Goal: Task Accomplishment & Management: Use online tool/utility

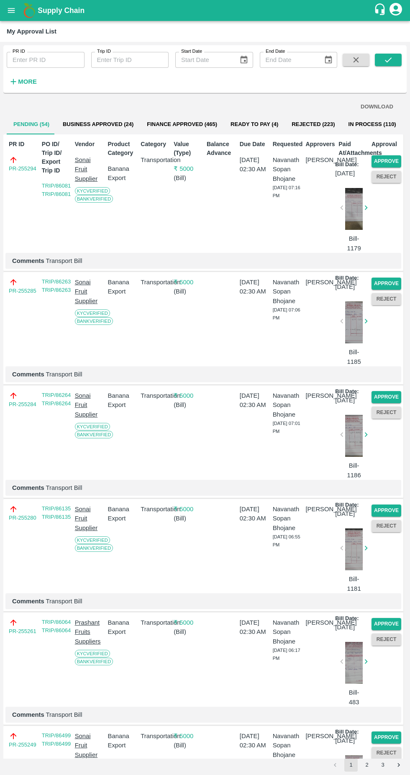
click at [391, 161] on button "Approve" at bounding box center [387, 161] width 30 height 12
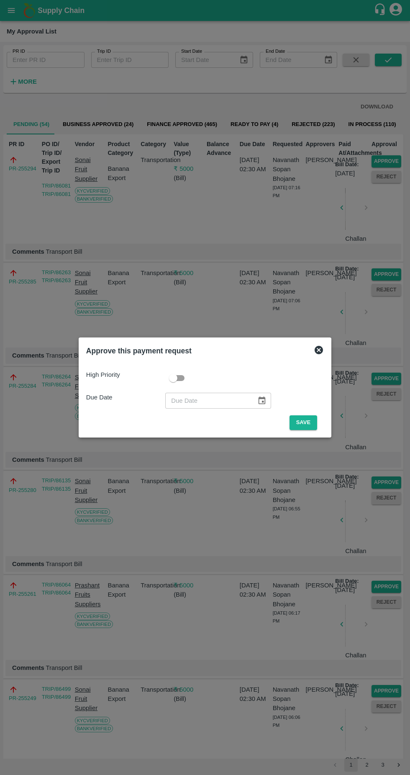
click at [311, 420] on button "Save" at bounding box center [304, 422] width 28 height 15
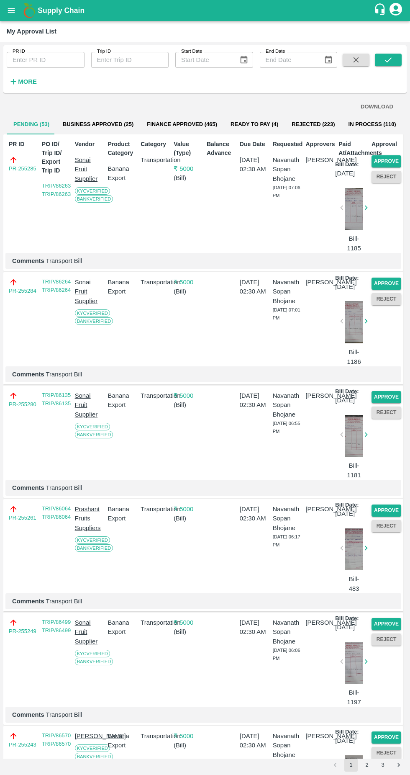
click at [390, 160] on button "Approve" at bounding box center [387, 161] width 30 height 12
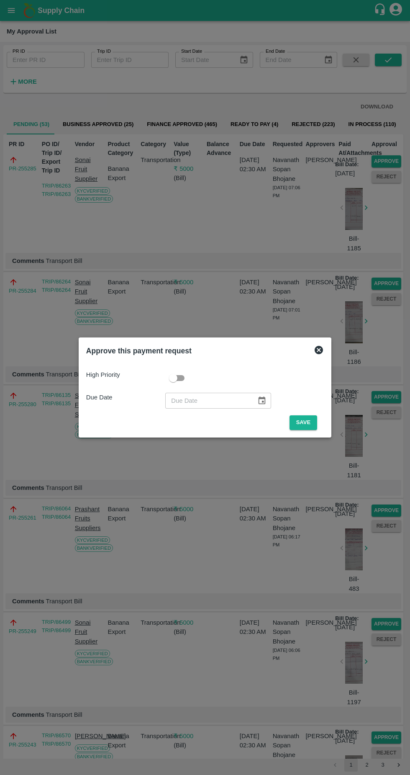
click at [304, 419] on button "Save" at bounding box center [304, 422] width 28 height 15
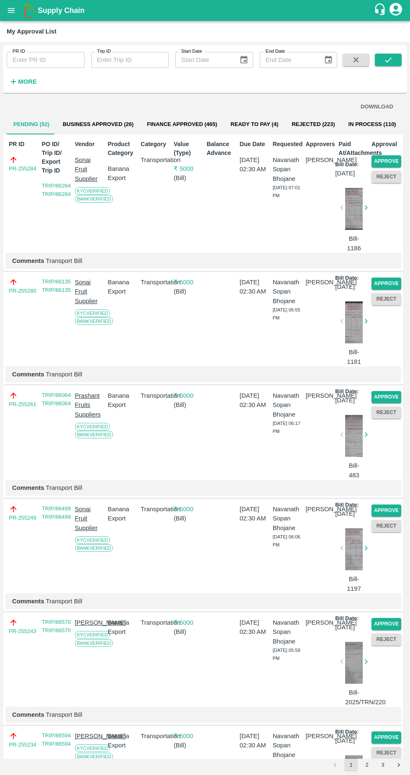
click at [391, 155] on button "Approve" at bounding box center [387, 161] width 30 height 12
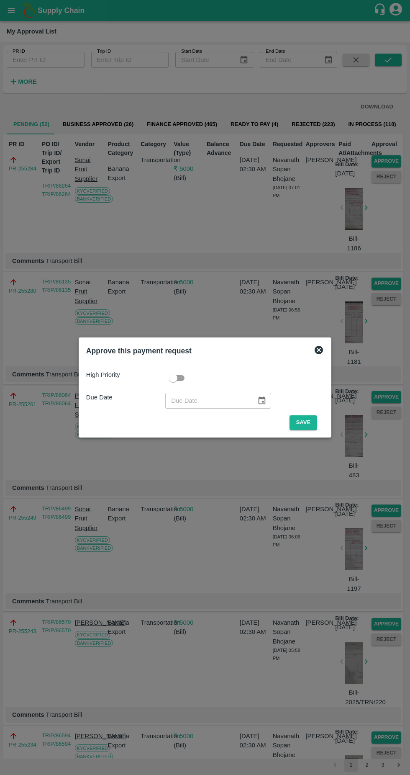
click at [306, 423] on button "Save" at bounding box center [304, 422] width 28 height 15
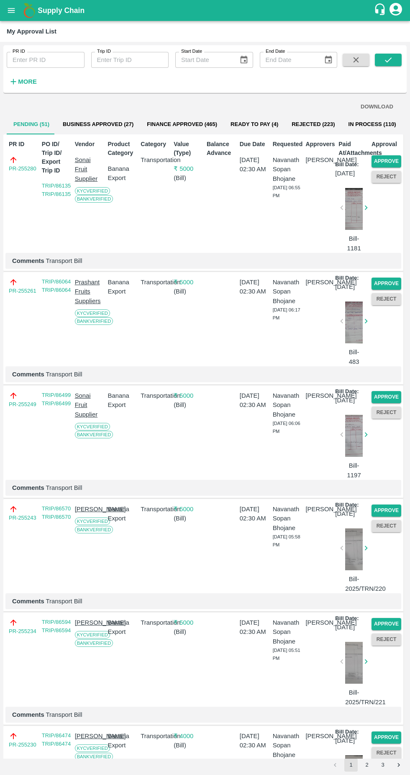
click at [385, 164] on button "Approve" at bounding box center [387, 161] width 30 height 12
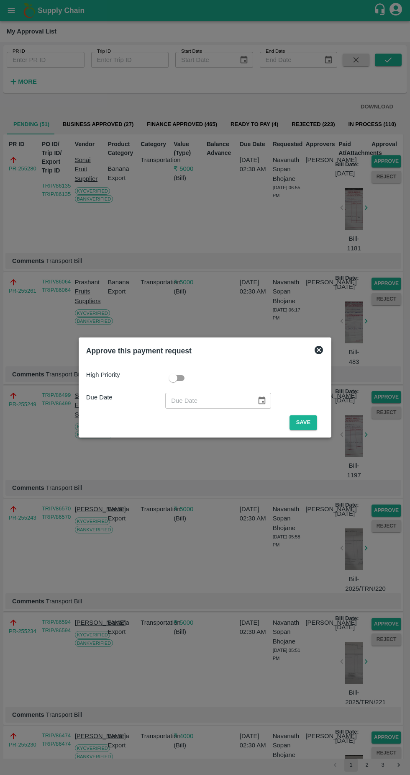
click at [311, 418] on button "Save" at bounding box center [304, 422] width 28 height 15
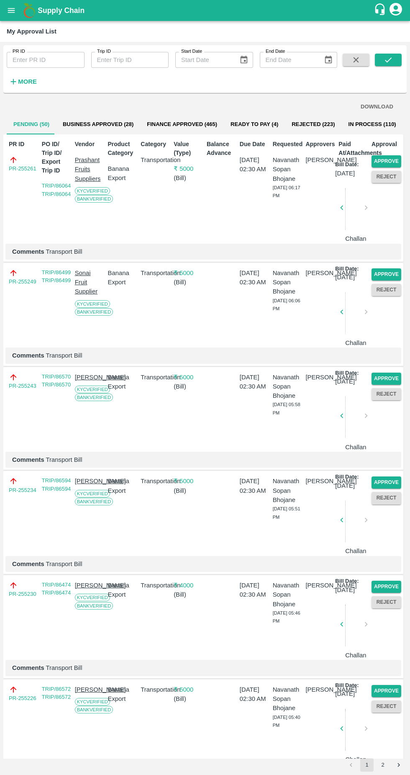
click at [389, 160] on button "Approve" at bounding box center [387, 161] width 30 height 12
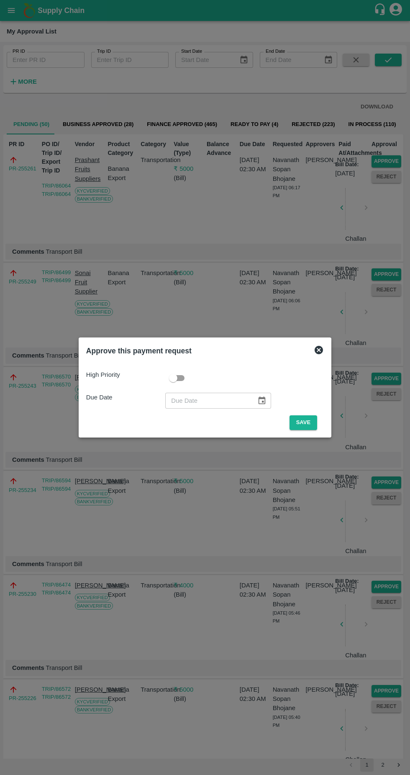
click at [308, 423] on button "Save" at bounding box center [304, 422] width 28 height 15
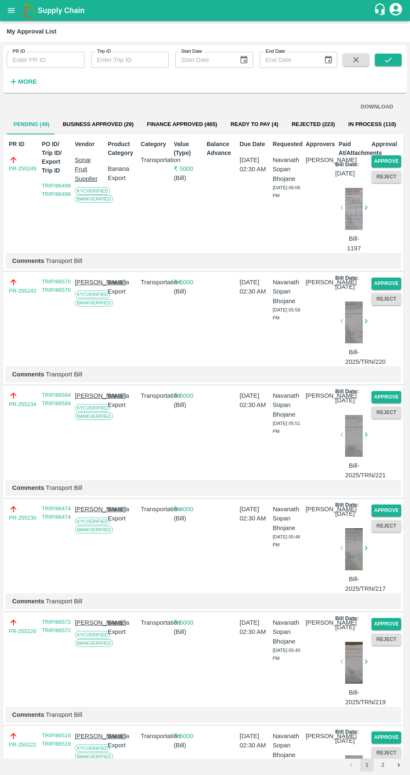
click at [395, 157] on button "Approve" at bounding box center [387, 161] width 30 height 12
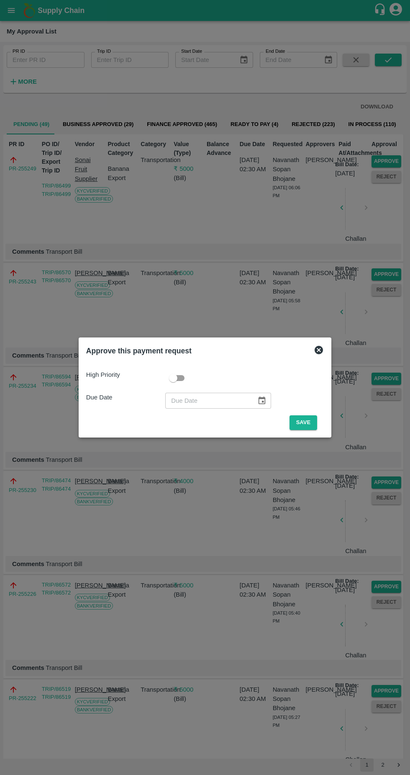
click at [308, 422] on button "Save" at bounding box center [304, 422] width 28 height 15
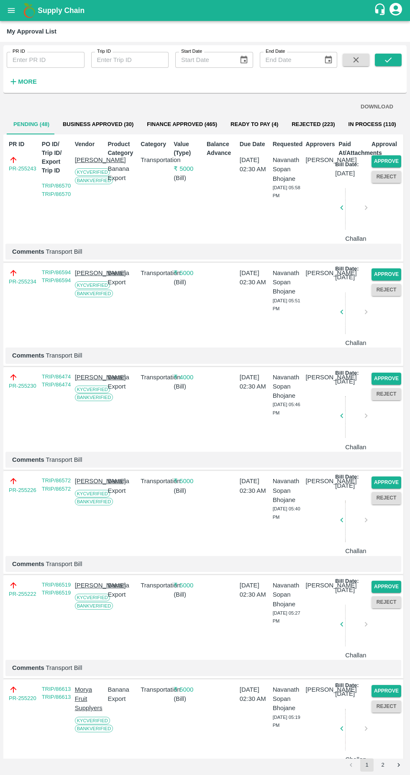
click at [390, 160] on button "Approve" at bounding box center [387, 161] width 30 height 12
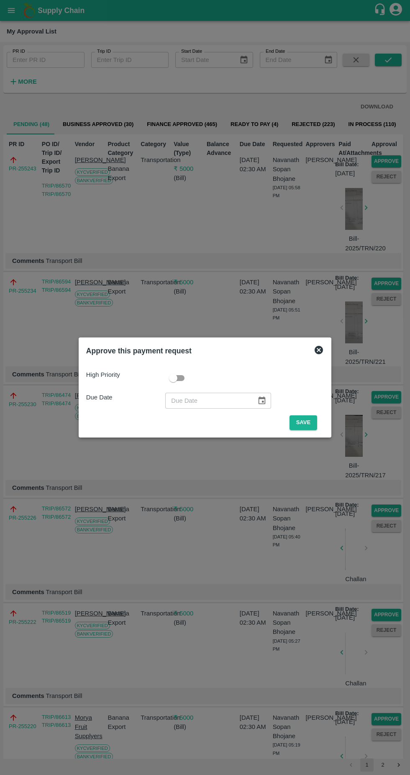
click at [306, 423] on button "Save" at bounding box center [304, 422] width 28 height 15
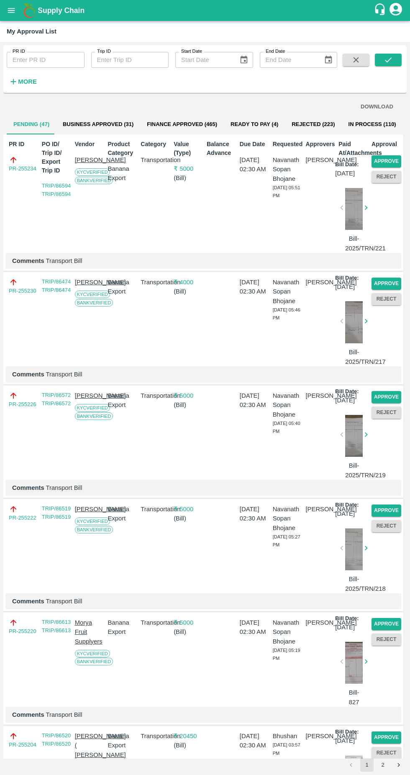
click at [383, 156] on button "Approve" at bounding box center [387, 161] width 30 height 12
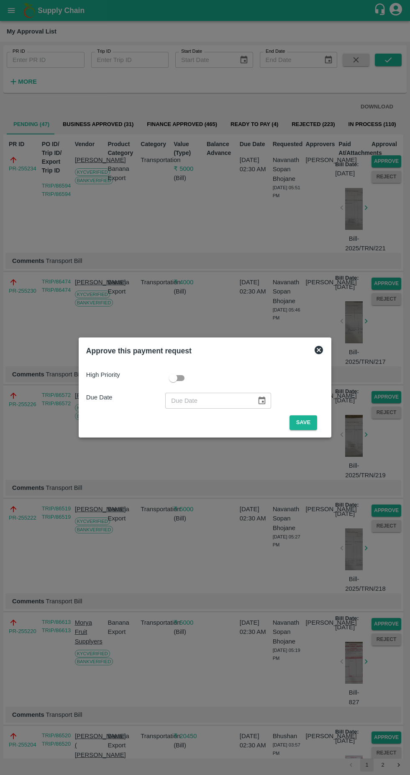
click at [308, 419] on button "Save" at bounding box center [304, 422] width 28 height 15
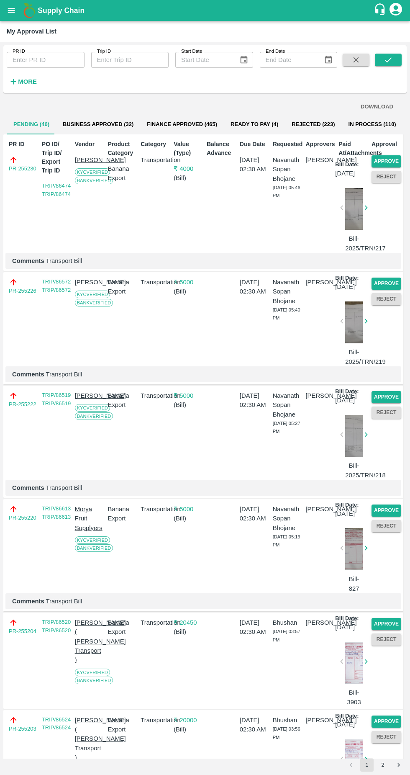
click at [387, 162] on button "Approve" at bounding box center [387, 161] width 30 height 12
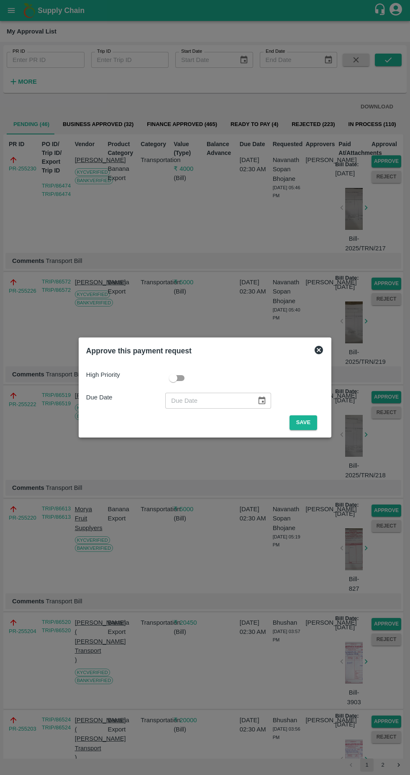
click at [307, 423] on button "Save" at bounding box center [304, 422] width 28 height 15
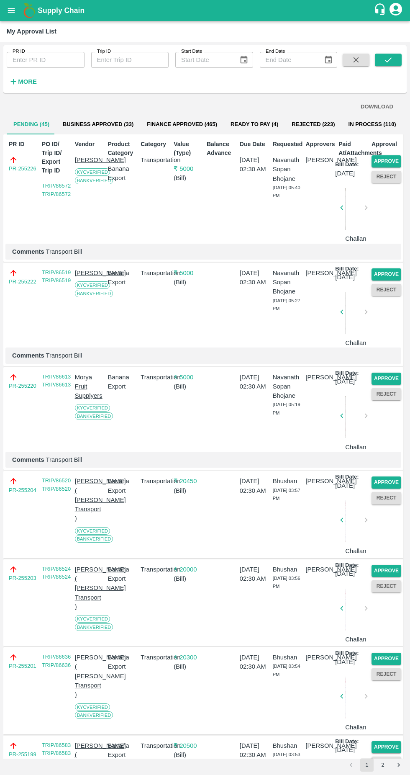
click at [392, 162] on button "Approve" at bounding box center [387, 161] width 30 height 12
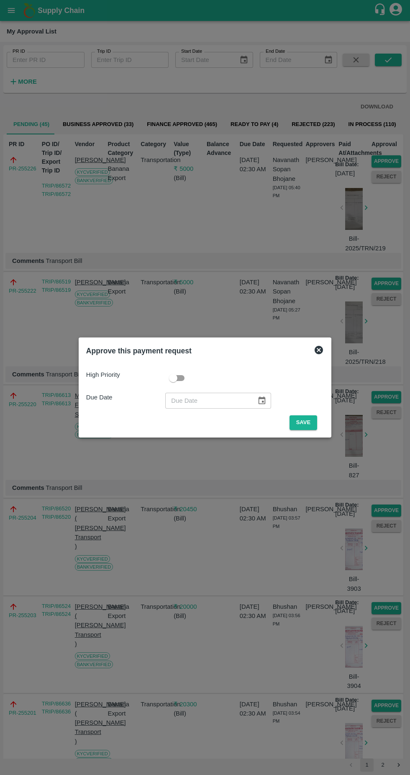
click at [312, 421] on button "Save" at bounding box center [304, 422] width 28 height 15
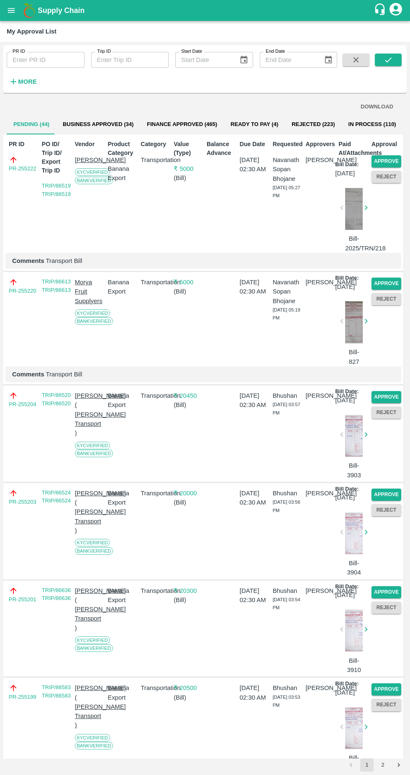
click at [386, 159] on button "Approve" at bounding box center [387, 161] width 30 height 12
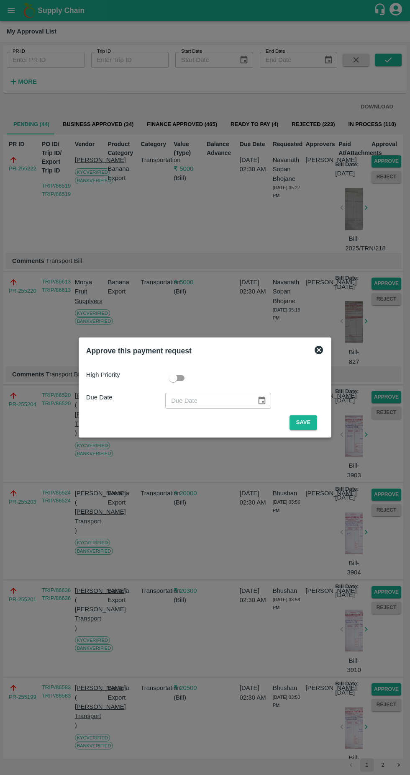
click at [306, 423] on button "Save" at bounding box center [304, 422] width 28 height 15
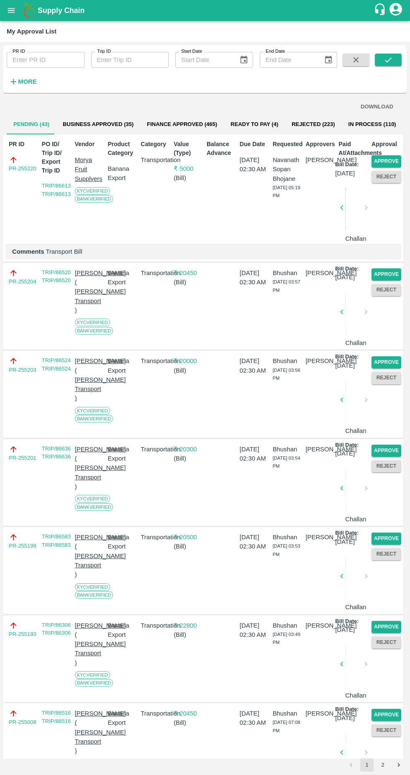
click at [383, 159] on button "Approve" at bounding box center [387, 161] width 30 height 12
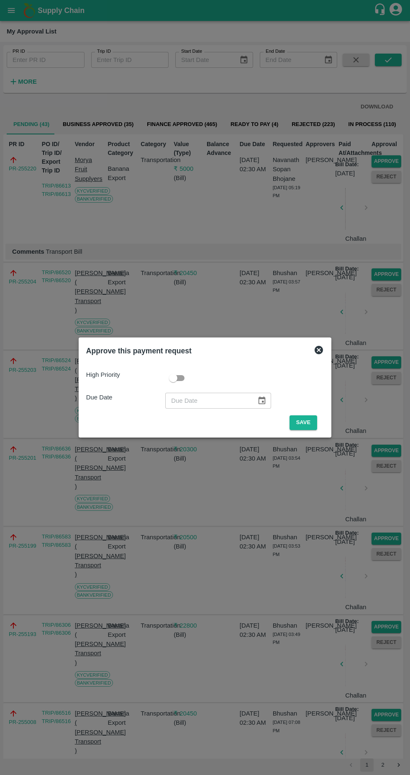
click at [306, 423] on button "Save" at bounding box center [304, 422] width 28 height 15
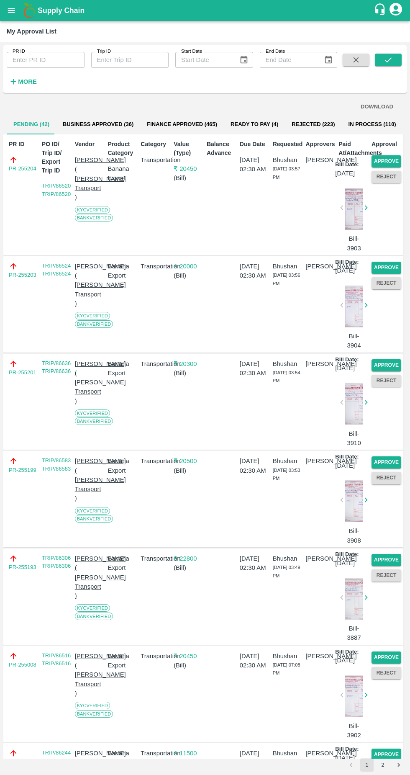
click at [382, 166] on button "Approve" at bounding box center [387, 161] width 30 height 12
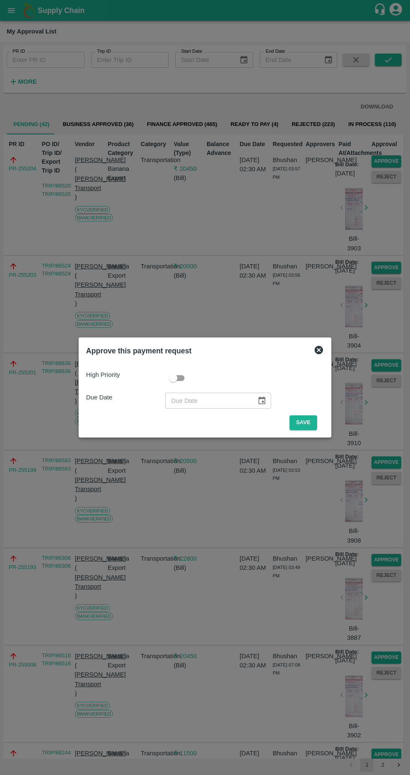
click at [302, 423] on button "Save" at bounding box center [304, 422] width 28 height 15
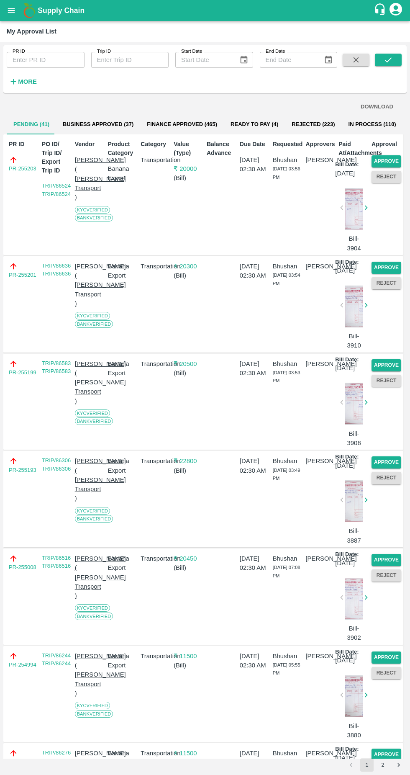
click at [382, 159] on button "Approve" at bounding box center [387, 161] width 30 height 12
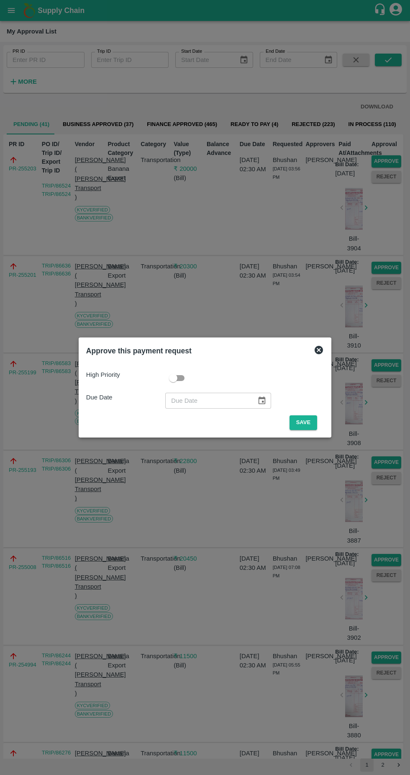
click at [306, 420] on button "Save" at bounding box center [304, 422] width 28 height 15
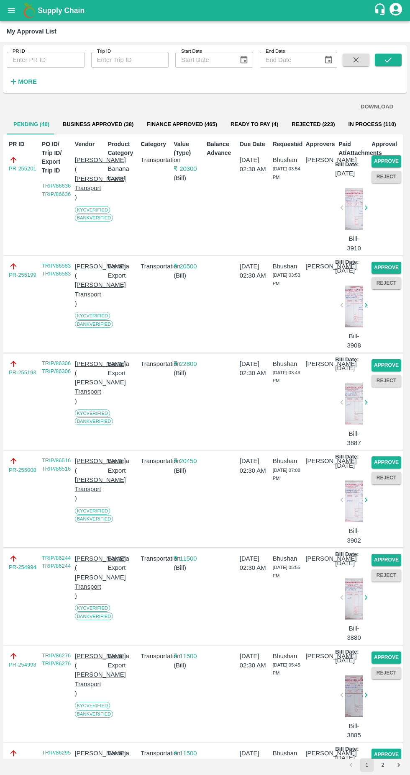
click at [390, 161] on button "Approve" at bounding box center [387, 161] width 30 height 12
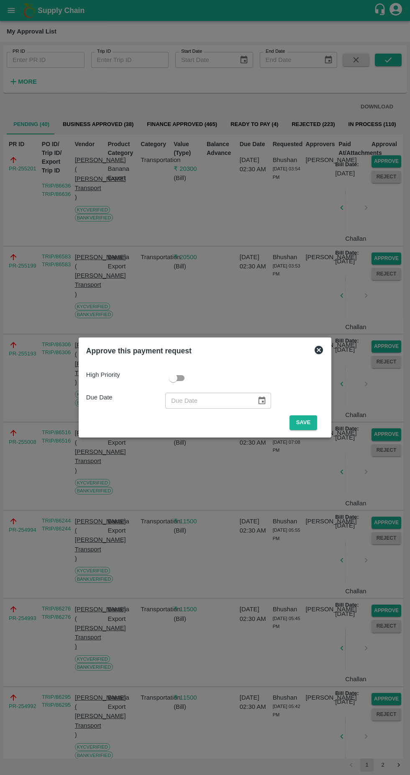
click at [310, 424] on button "Save" at bounding box center [304, 422] width 28 height 15
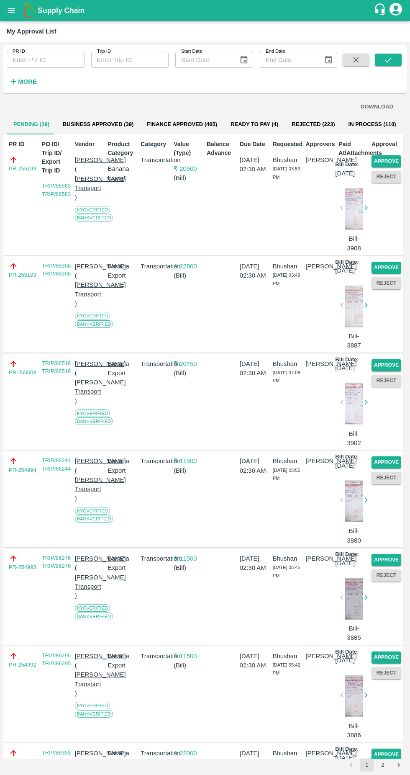
click at [397, 156] on button "Approve" at bounding box center [387, 161] width 30 height 12
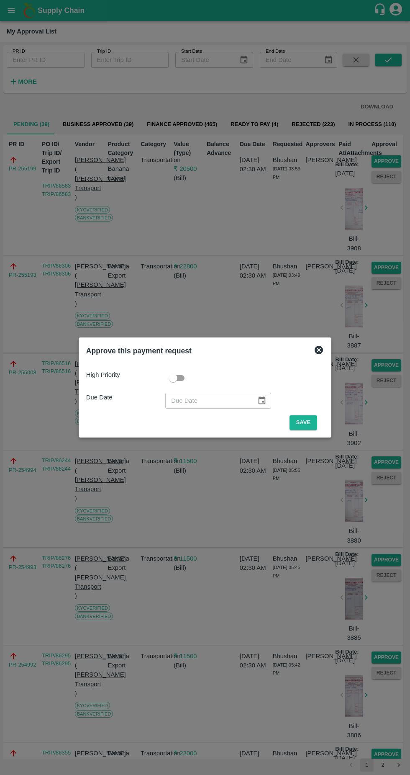
click at [306, 423] on button "Save" at bounding box center [304, 422] width 28 height 15
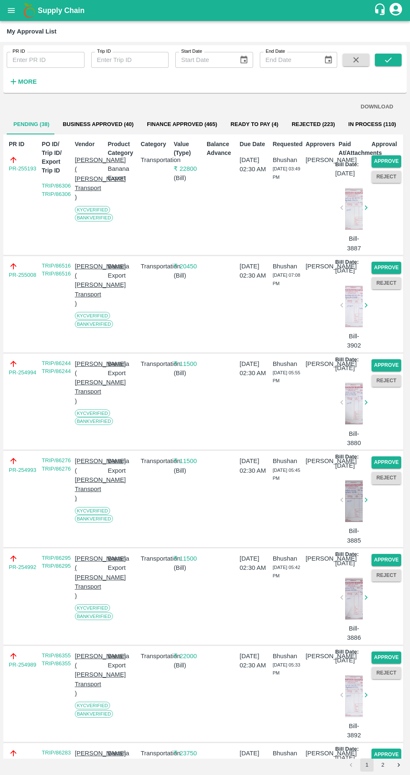
click at [387, 156] on button "Approve" at bounding box center [387, 161] width 30 height 12
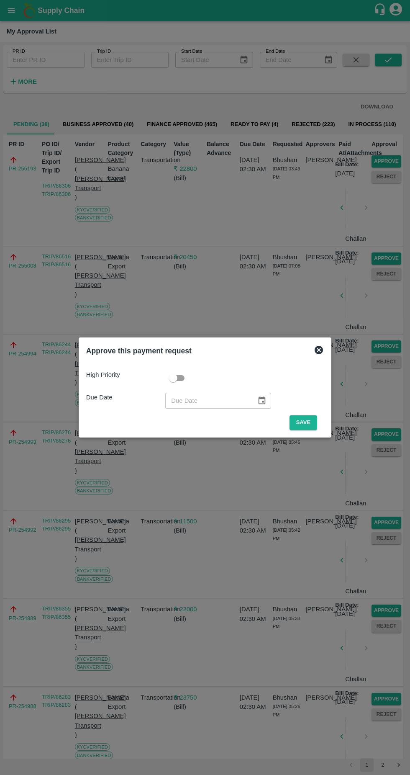
click at [305, 422] on button "Save" at bounding box center [304, 422] width 28 height 15
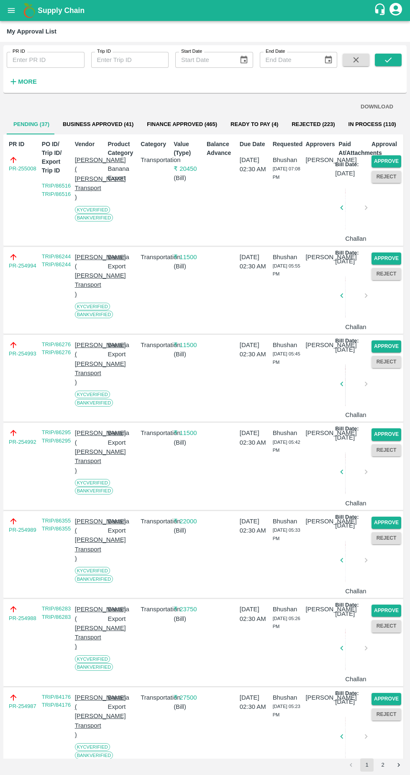
click at [394, 158] on button "Approve" at bounding box center [387, 161] width 30 height 12
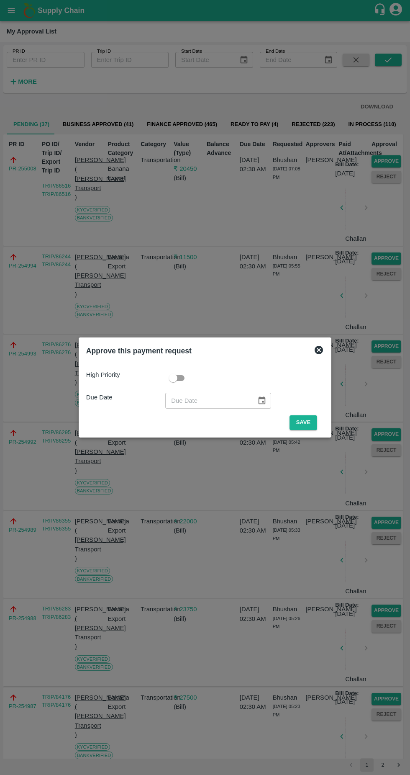
click at [308, 419] on button "Save" at bounding box center [304, 422] width 28 height 15
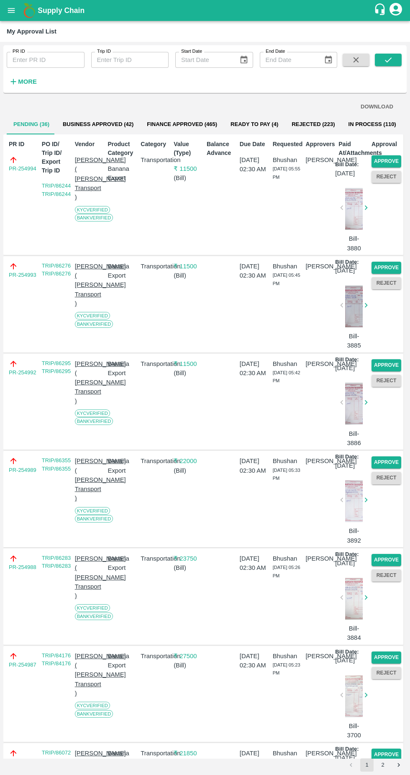
click at [391, 160] on button "Approve" at bounding box center [387, 161] width 30 height 12
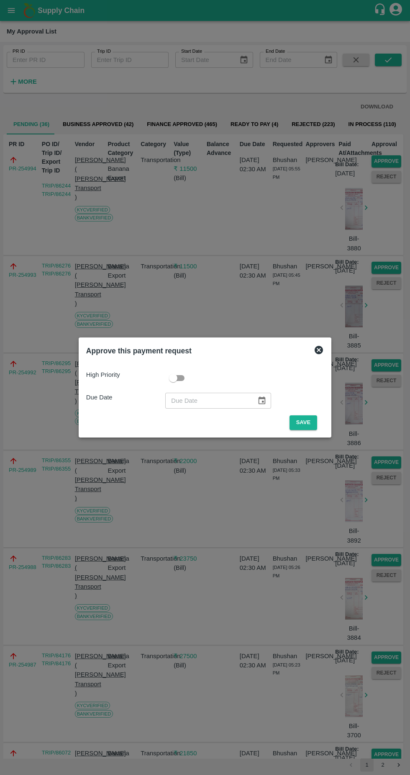
click at [305, 424] on button "Save" at bounding box center [304, 422] width 28 height 15
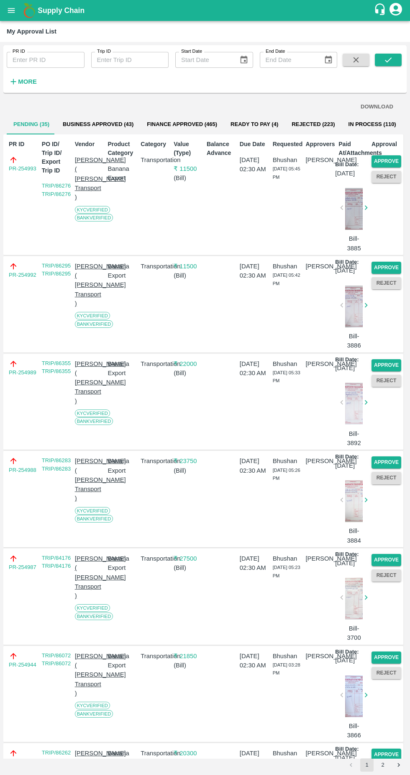
click at [383, 160] on button "Approve" at bounding box center [387, 161] width 30 height 12
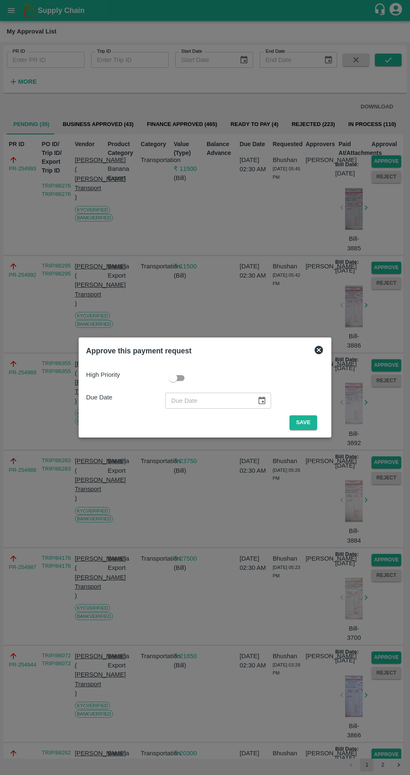
click at [312, 420] on button "Save" at bounding box center [304, 422] width 28 height 15
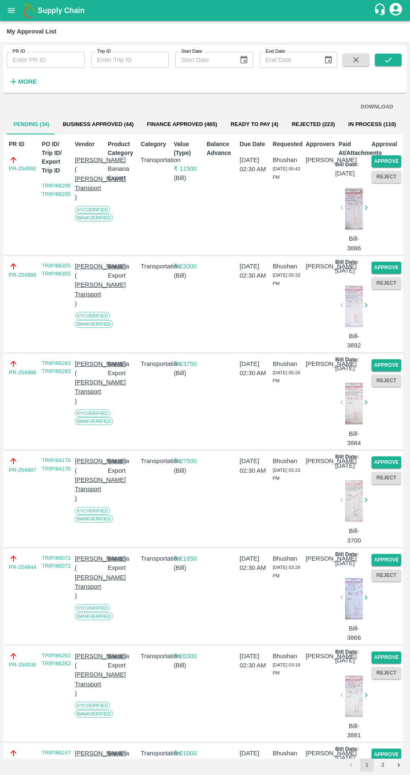
click at [380, 160] on button "Approve" at bounding box center [387, 161] width 30 height 12
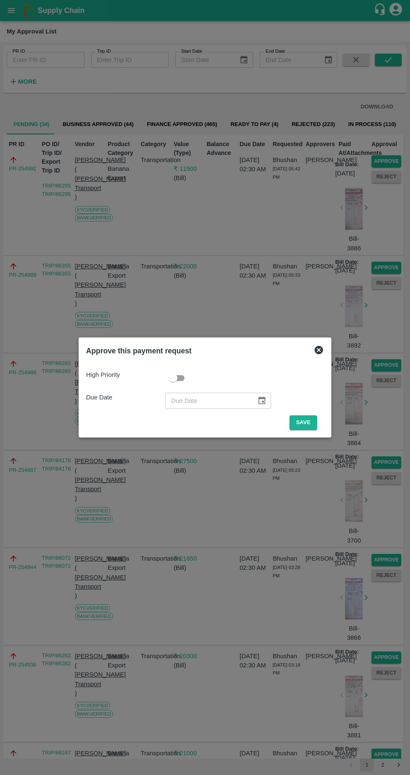
click at [300, 423] on button "Save" at bounding box center [304, 422] width 28 height 15
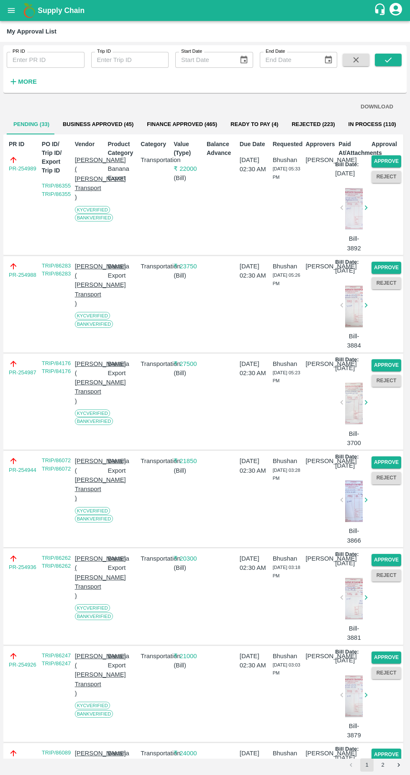
click at [390, 160] on button "Approve" at bounding box center [387, 161] width 30 height 12
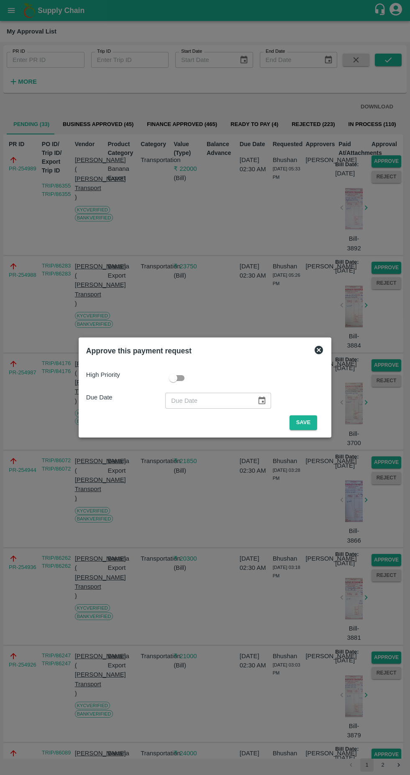
click at [304, 426] on button "Save" at bounding box center [304, 422] width 28 height 15
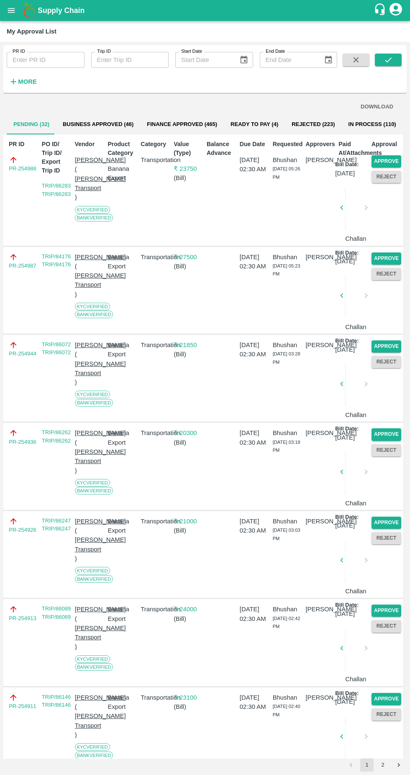
click at [387, 155] on button "Approve" at bounding box center [387, 161] width 30 height 12
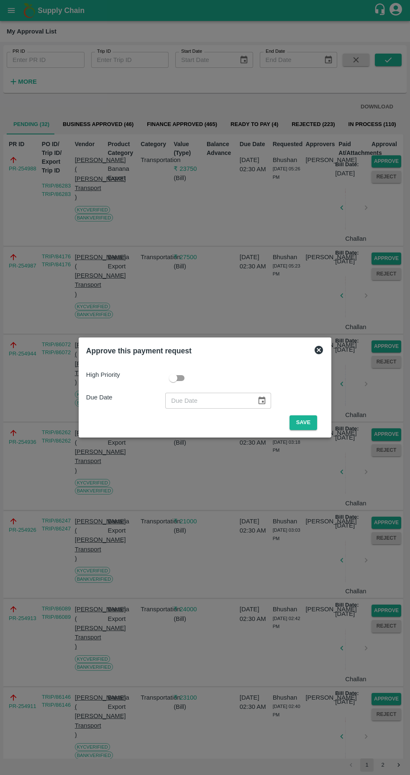
click at [310, 428] on button "Save" at bounding box center [304, 422] width 28 height 15
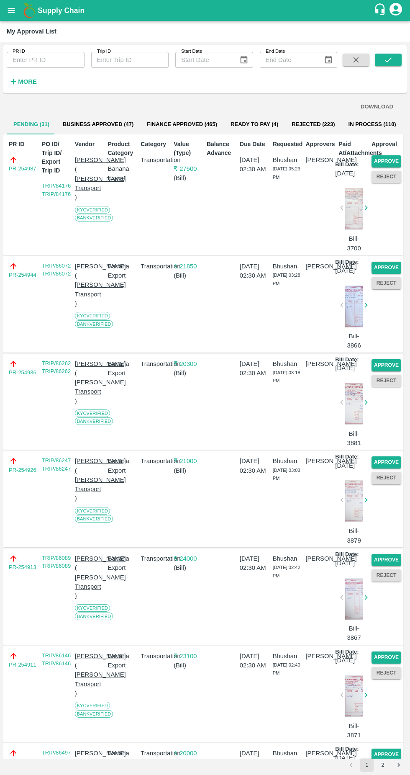
click at [398, 156] on button "Approve" at bounding box center [387, 161] width 30 height 12
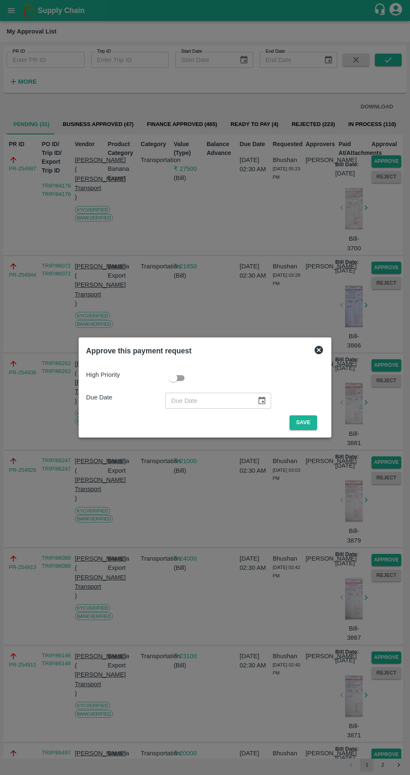
click at [306, 419] on button "Save" at bounding box center [304, 422] width 28 height 15
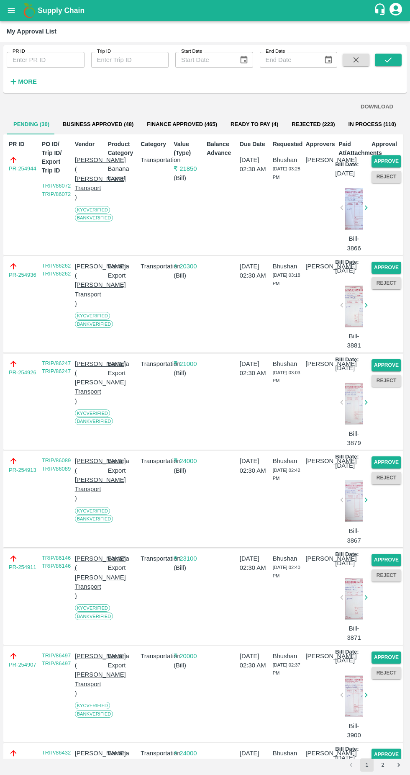
click at [390, 159] on button "Approve" at bounding box center [387, 161] width 30 height 12
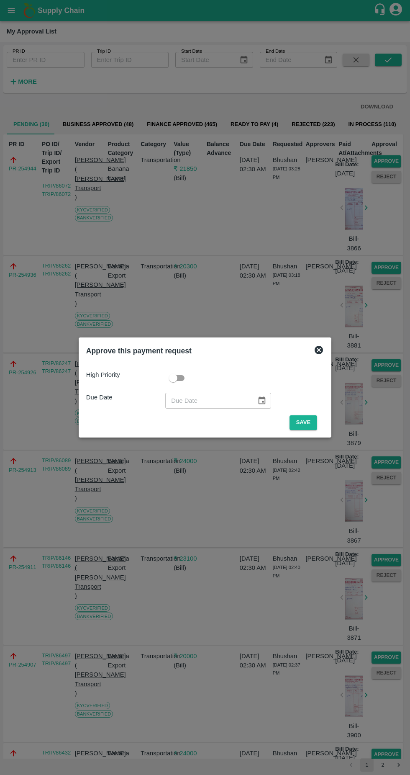
click at [306, 423] on button "Save" at bounding box center [304, 422] width 28 height 15
